Goal: Task Accomplishment & Management: Use online tool/utility

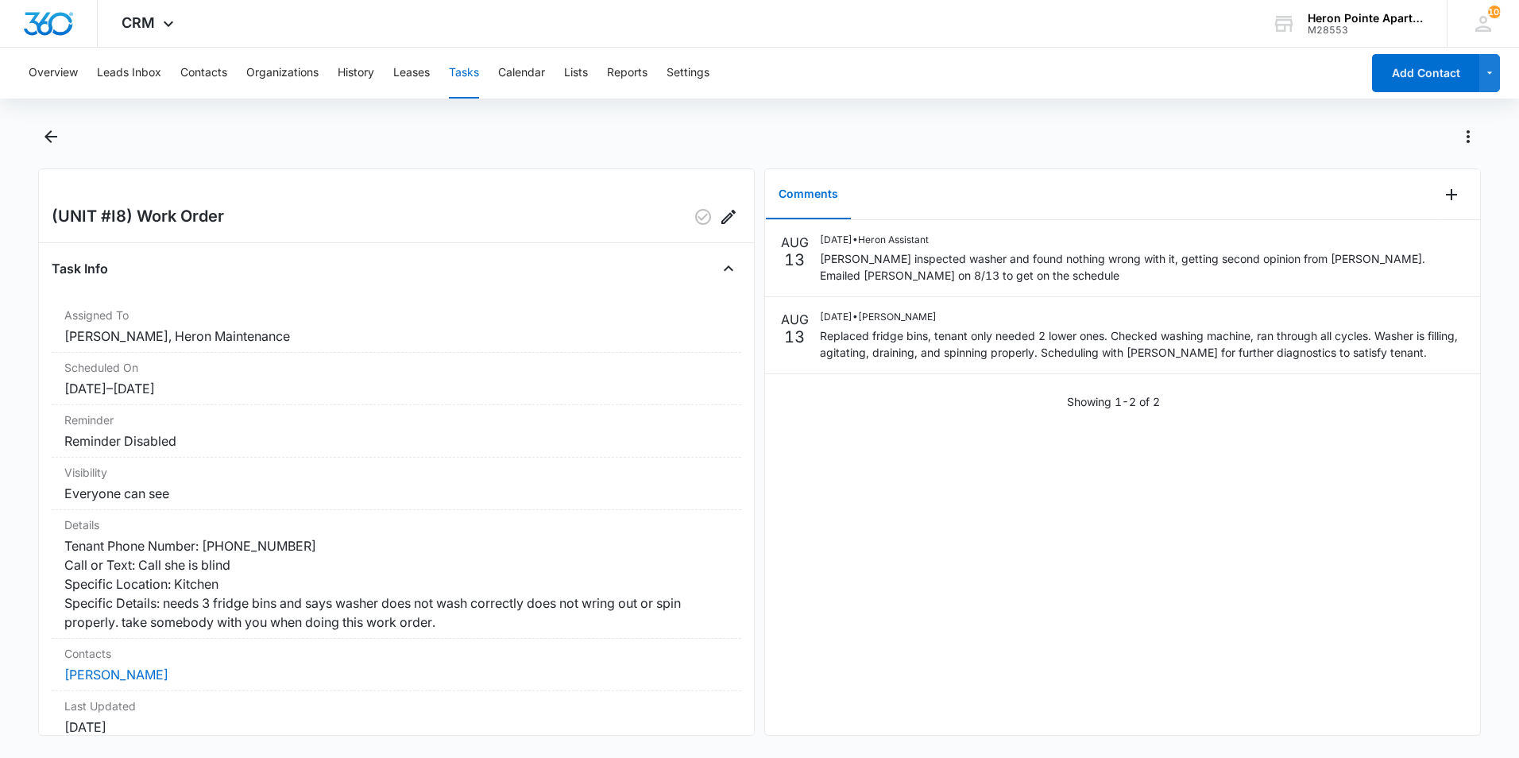
click at [474, 73] on button "Tasks" at bounding box center [464, 73] width 30 height 51
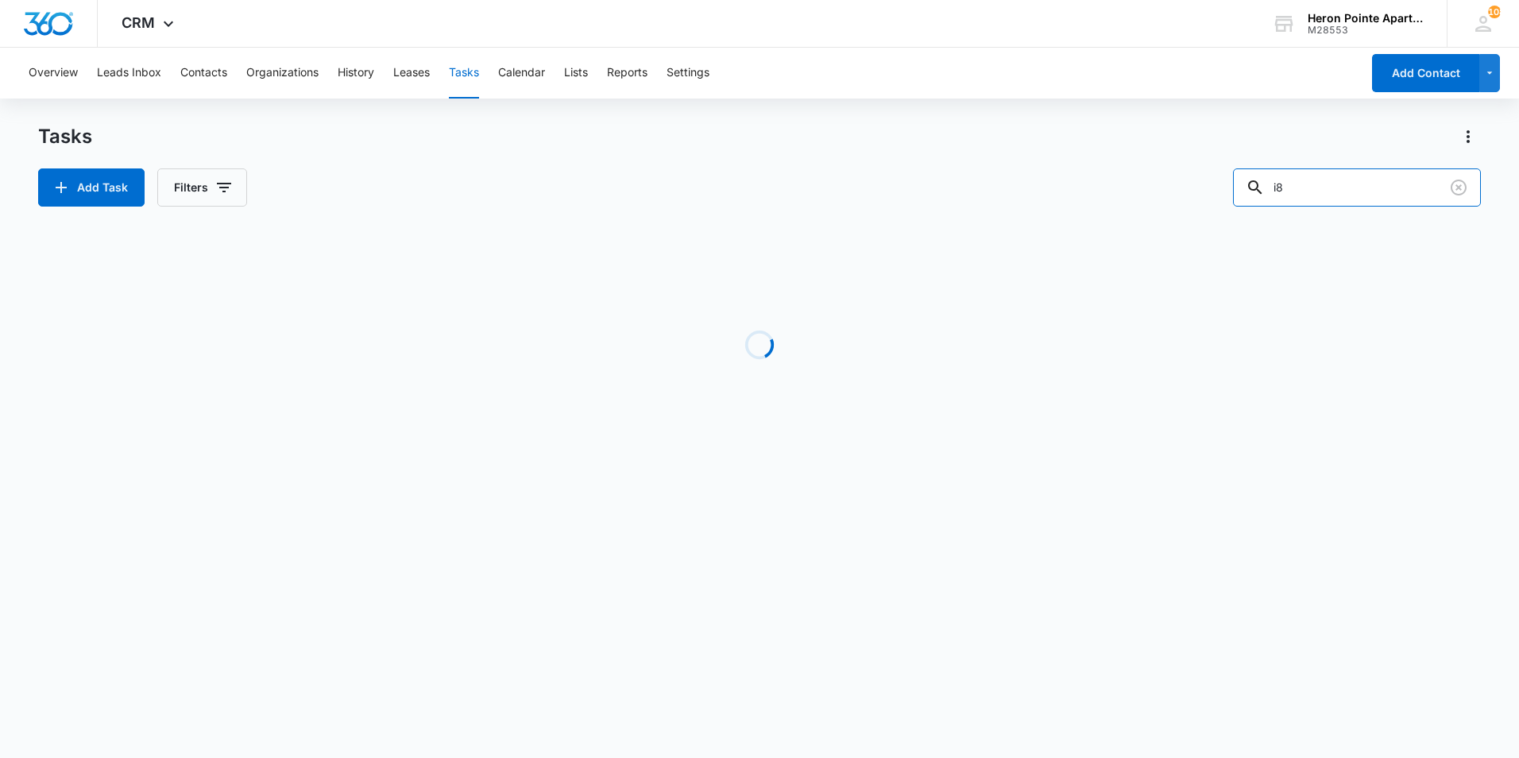
click at [1223, 202] on div "Add Task Filters i8" at bounding box center [759, 187] width 1442 height 38
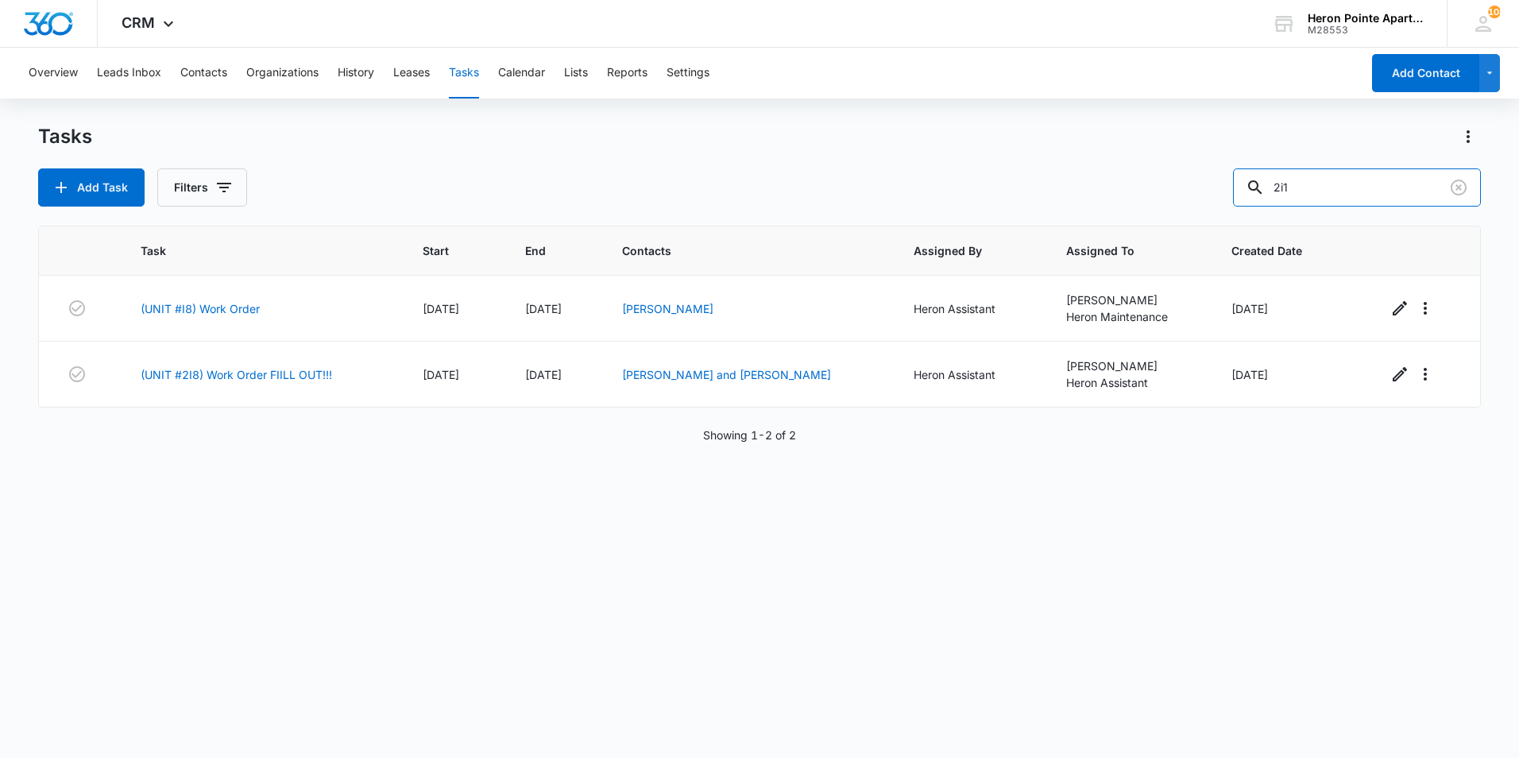
type input "2i1"
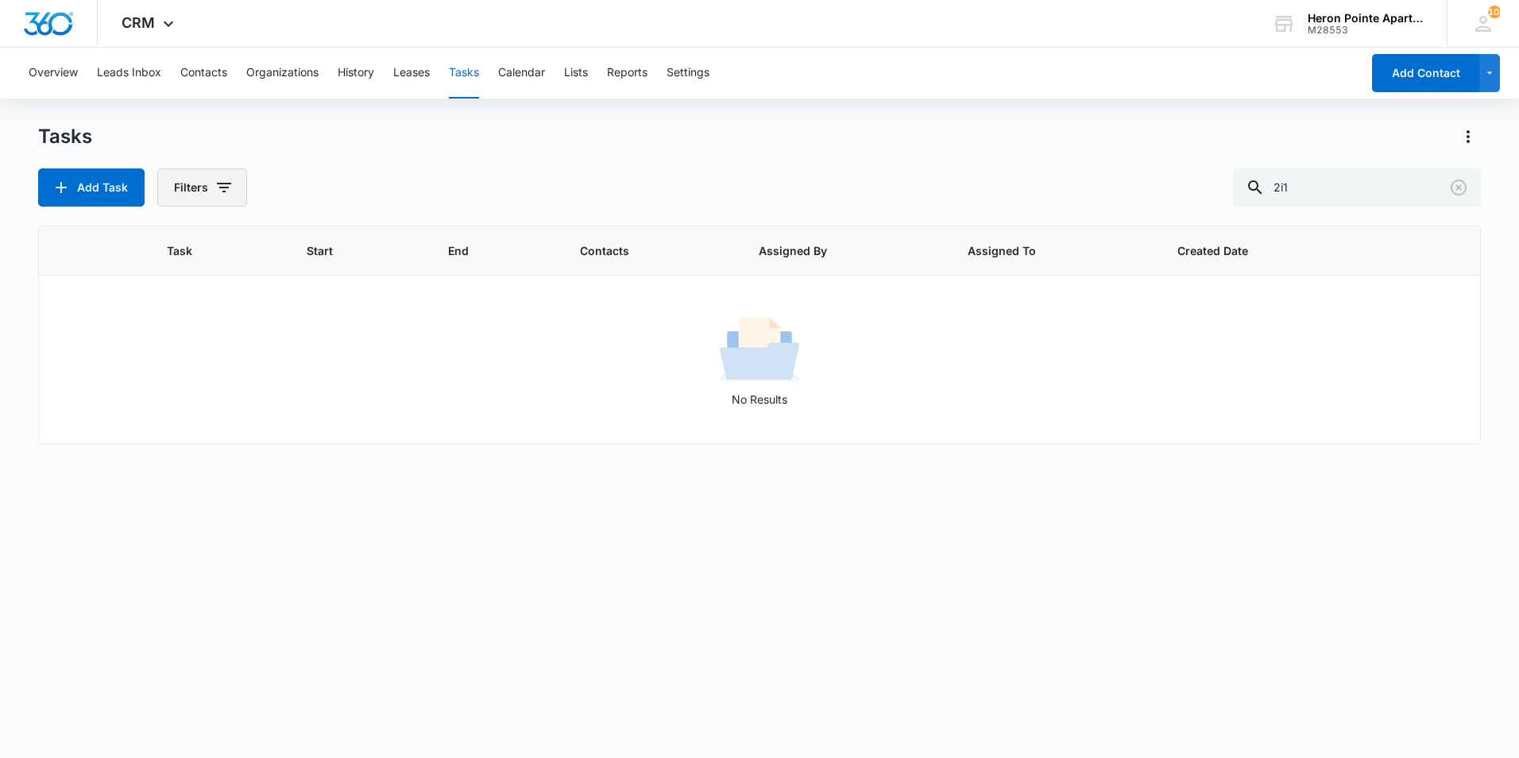
click at [210, 172] on button "Filters" at bounding box center [202, 187] width 90 height 38
click at [237, 377] on label "Complete" at bounding box center [267, 377] width 183 height 17
click at [177, 377] on input "Complete" at bounding box center [176, 377] width 1 height 1
radio input "false"
radio input "true"
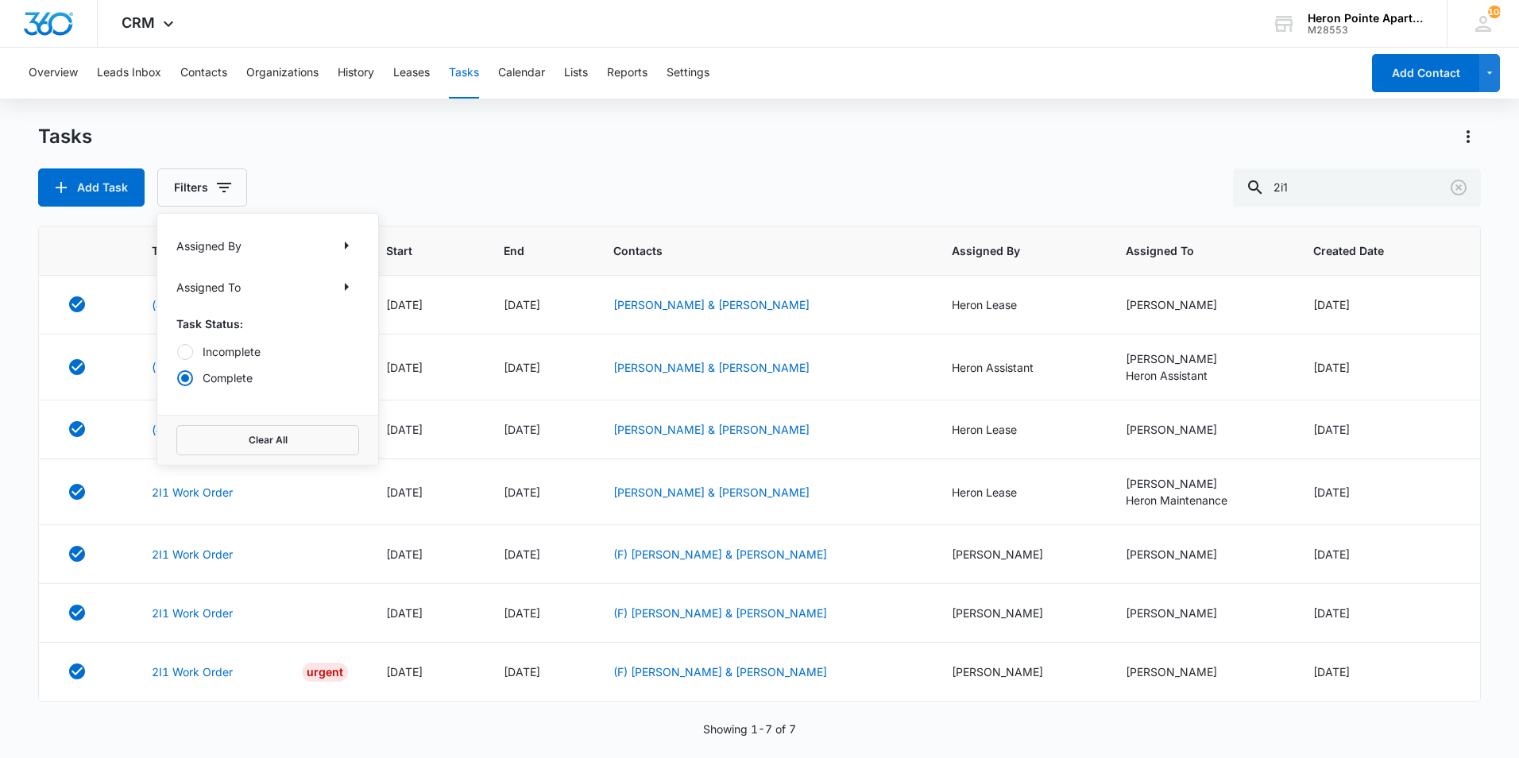
click at [446, 182] on div "Add Task Filters Assigned By Assigned To Task Status: Incomplete Complete Clear…" at bounding box center [759, 187] width 1442 height 38
click at [219, 361] on link "(UNIT #2I1) Work Order" at bounding box center [215, 367] width 126 height 17
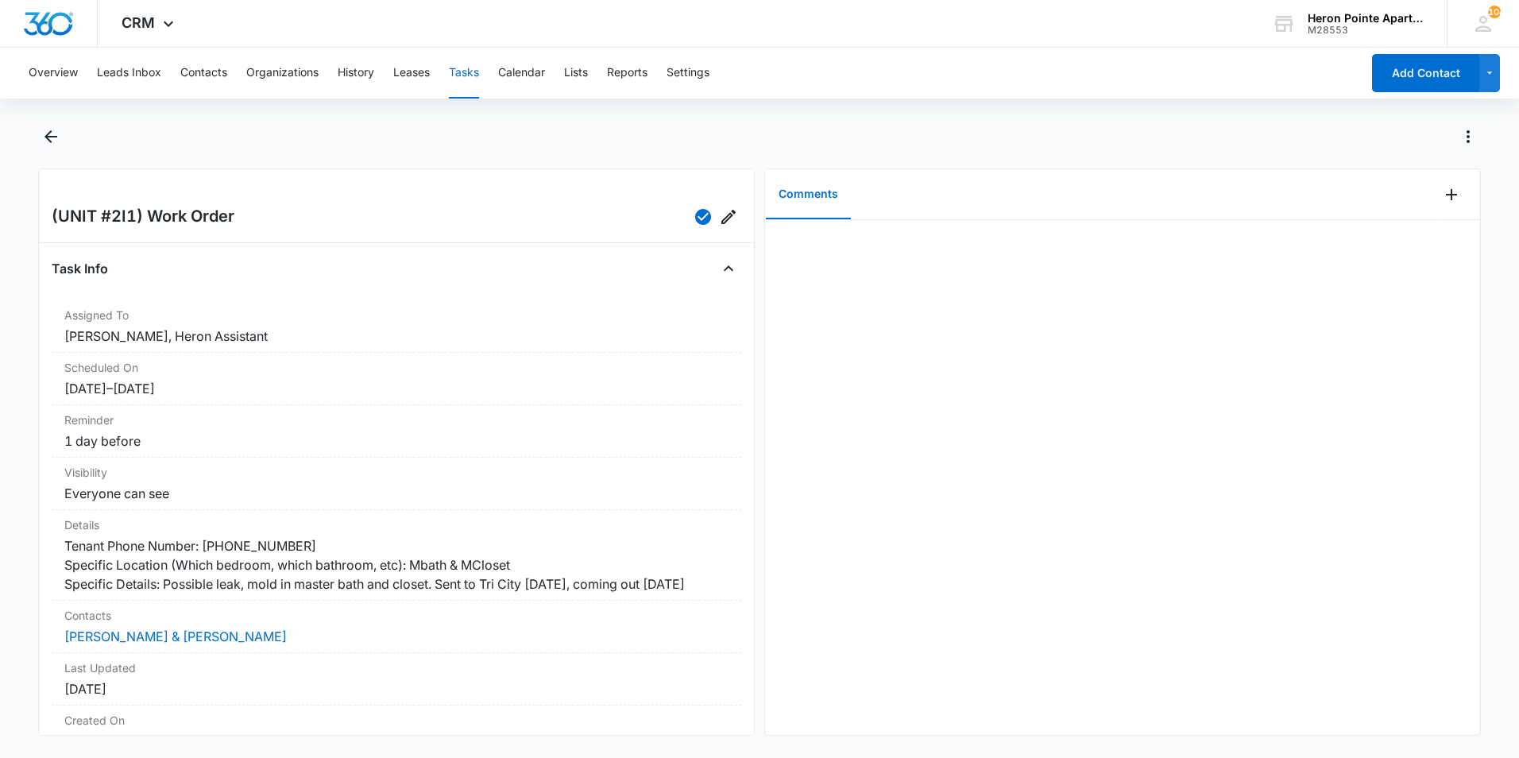
click at [1297, 368] on div at bounding box center [1122, 477] width 715 height 515
